Goal: Register for event/course

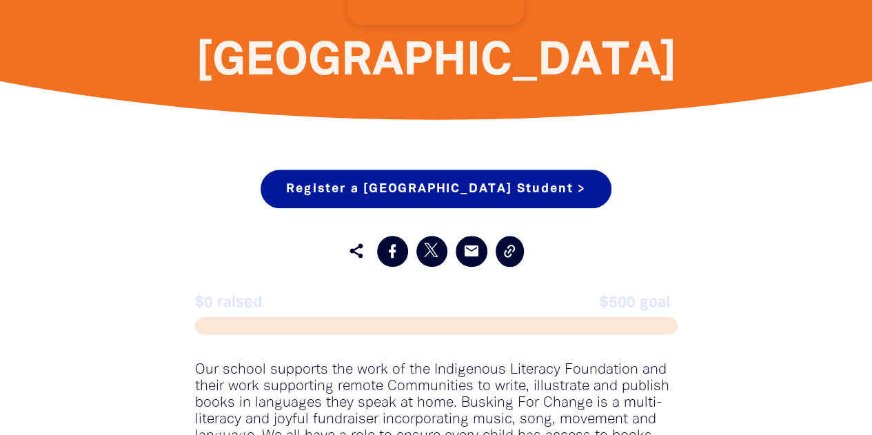
scroll to position [613, 0]
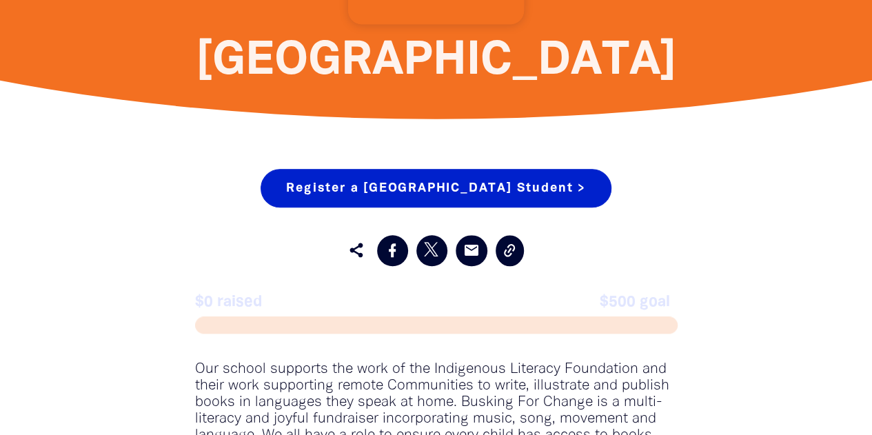
click at [428, 194] on link "Register a [GEOGRAPHIC_DATA] Student >" at bounding box center [436, 188] width 350 height 39
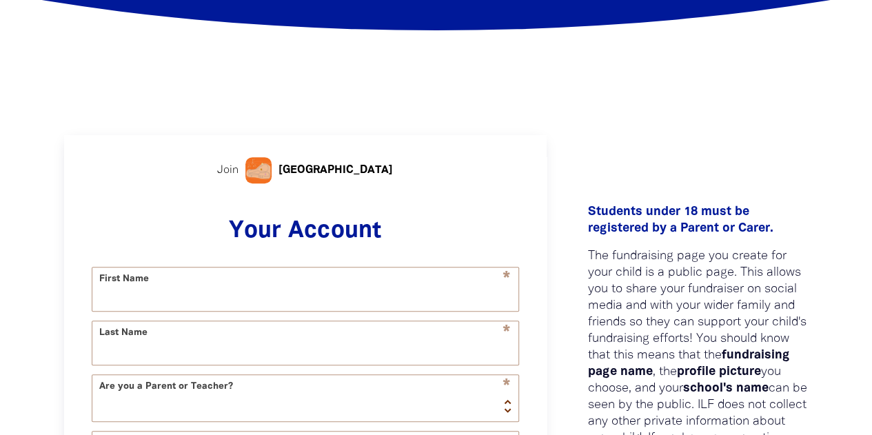
select select "AU"
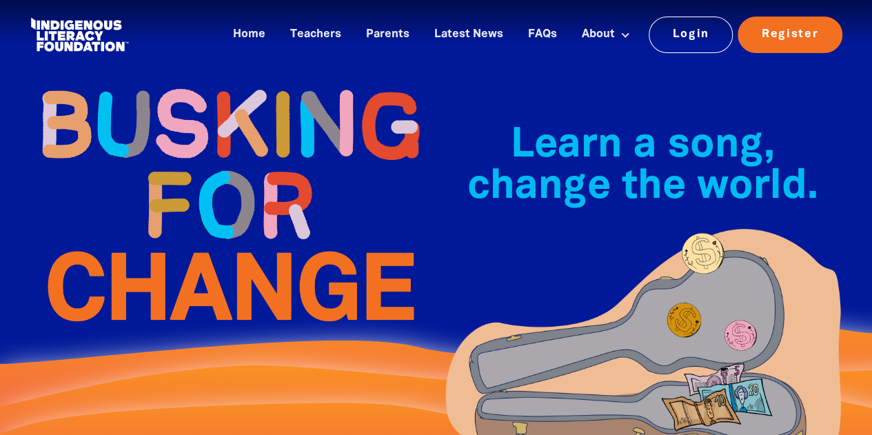
click at [92, 21] on link at bounding box center [79, 35] width 103 height 42
click at [255, 30] on link "Home" at bounding box center [249, 34] width 49 height 23
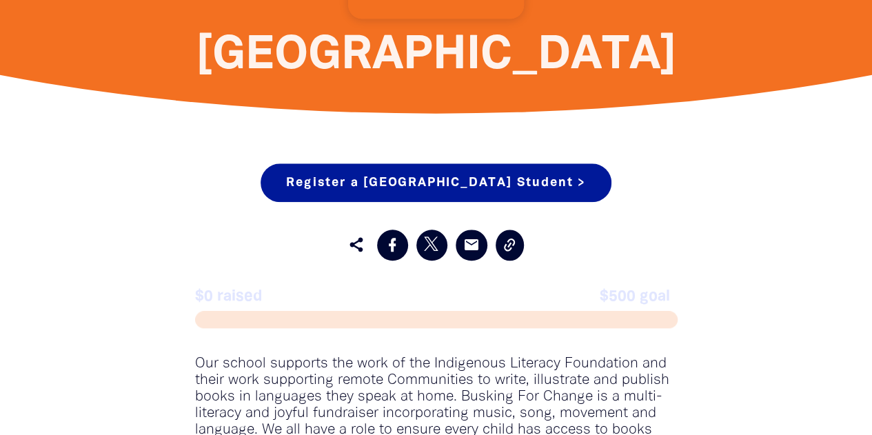
scroll to position [591, 0]
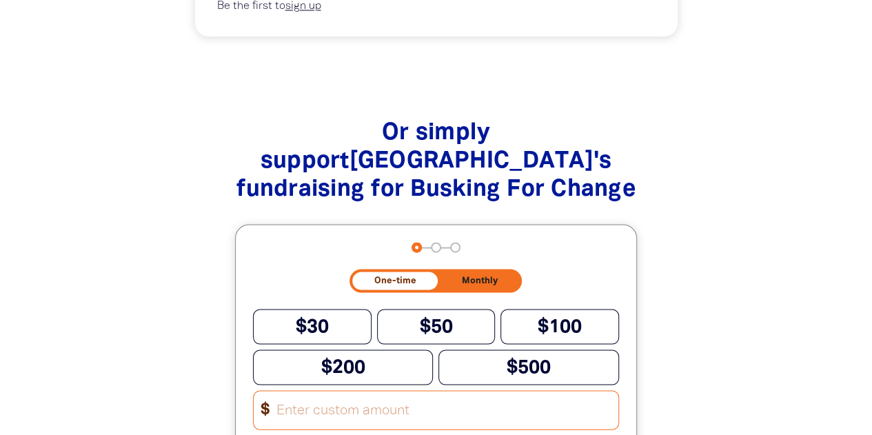
scroll to position [1231, 0]
